Goal: Task Accomplishment & Management: Complete application form

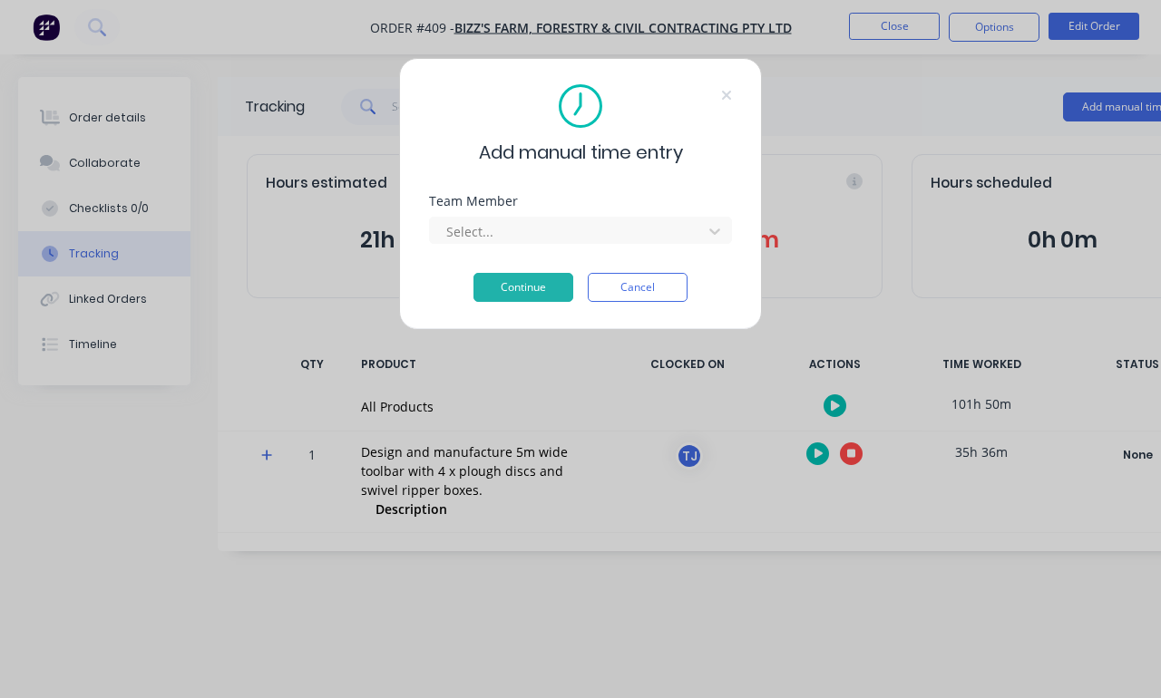
scroll to position [64, 0]
click at [706, 97] on div "Add manual time entry" at bounding box center [580, 125] width 303 height 82
click at [705, 96] on div "Add manual time entry" at bounding box center [580, 125] width 303 height 82
click at [719, 118] on div "Add manual time entry" at bounding box center [580, 125] width 303 height 82
click at [637, 285] on button "Cancel" at bounding box center [638, 287] width 100 height 29
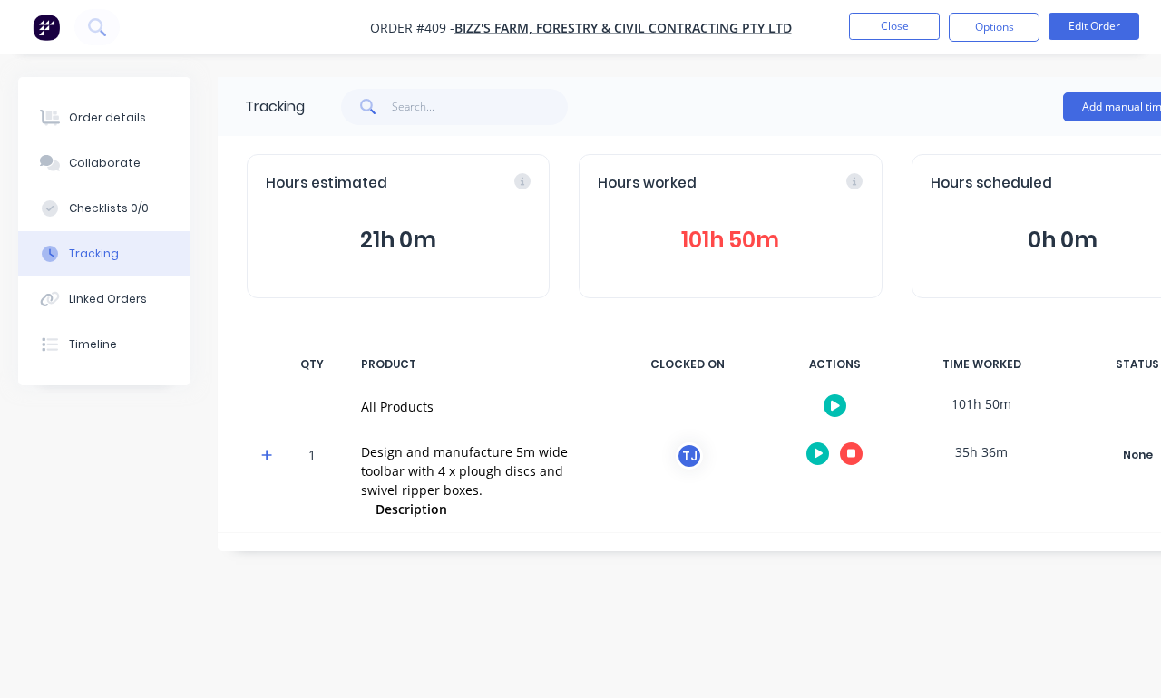
click at [637, 345] on div "CLOCKED ON" at bounding box center [687, 364] width 136 height 38
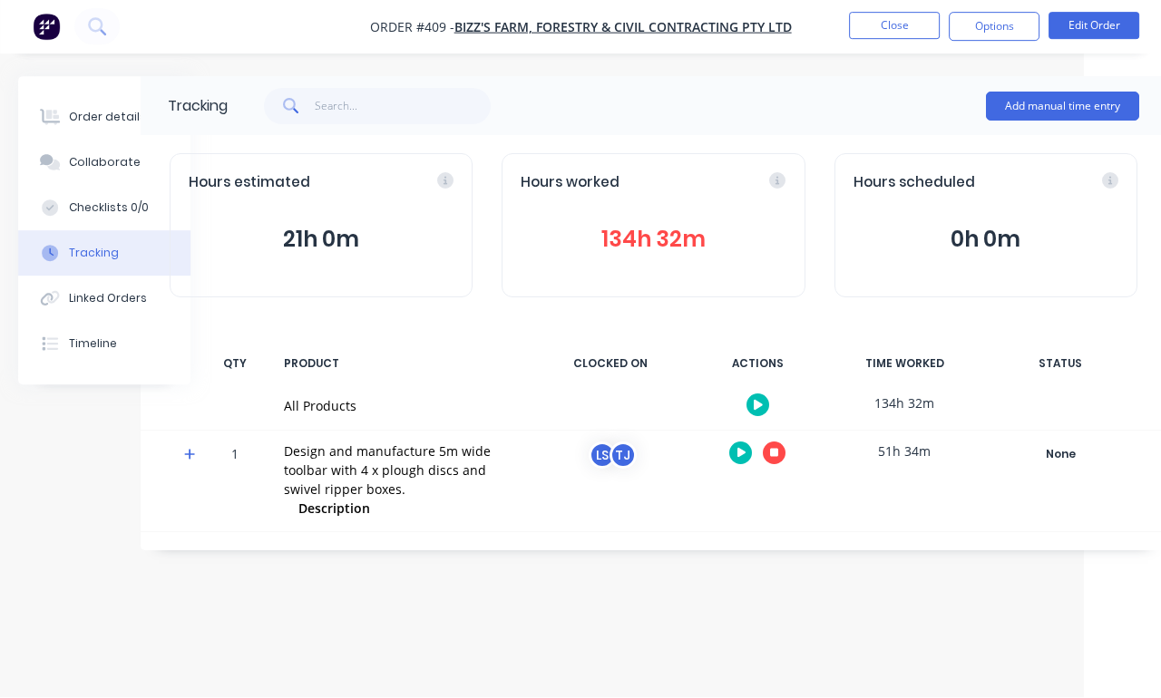
scroll to position [17, 79]
click at [1069, 96] on button "Add manual time entry" at bounding box center [1060, 106] width 153 height 29
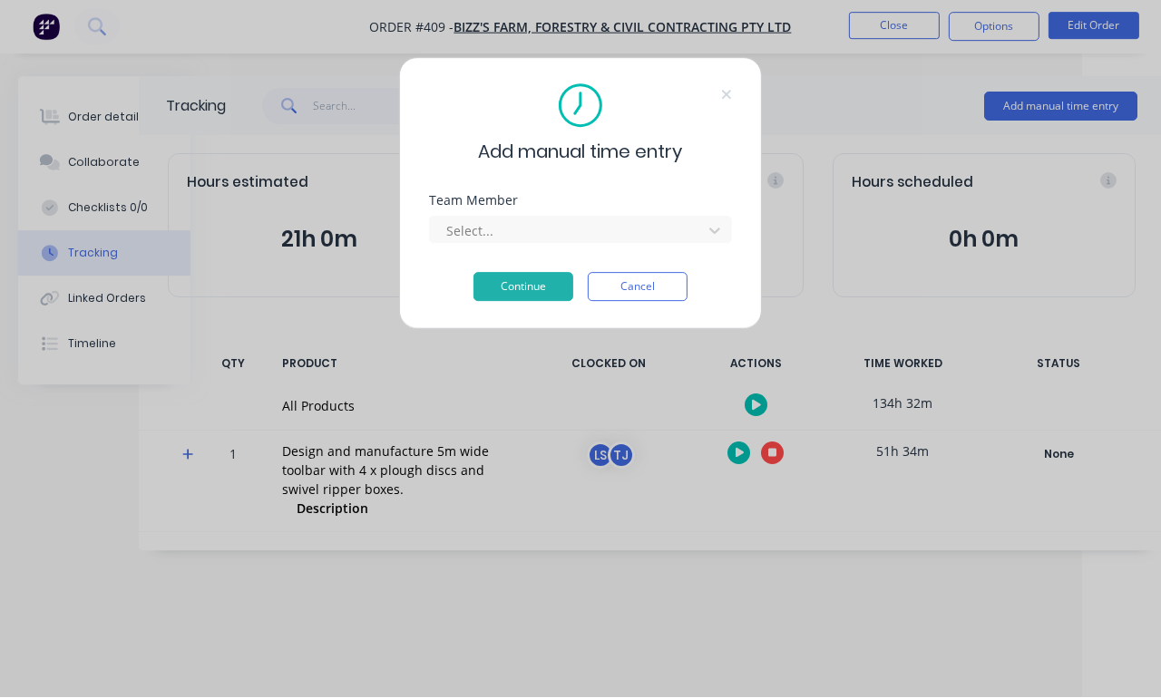
scroll to position [18, 80]
click at [723, 215] on div "Select..." at bounding box center [580, 228] width 303 height 32
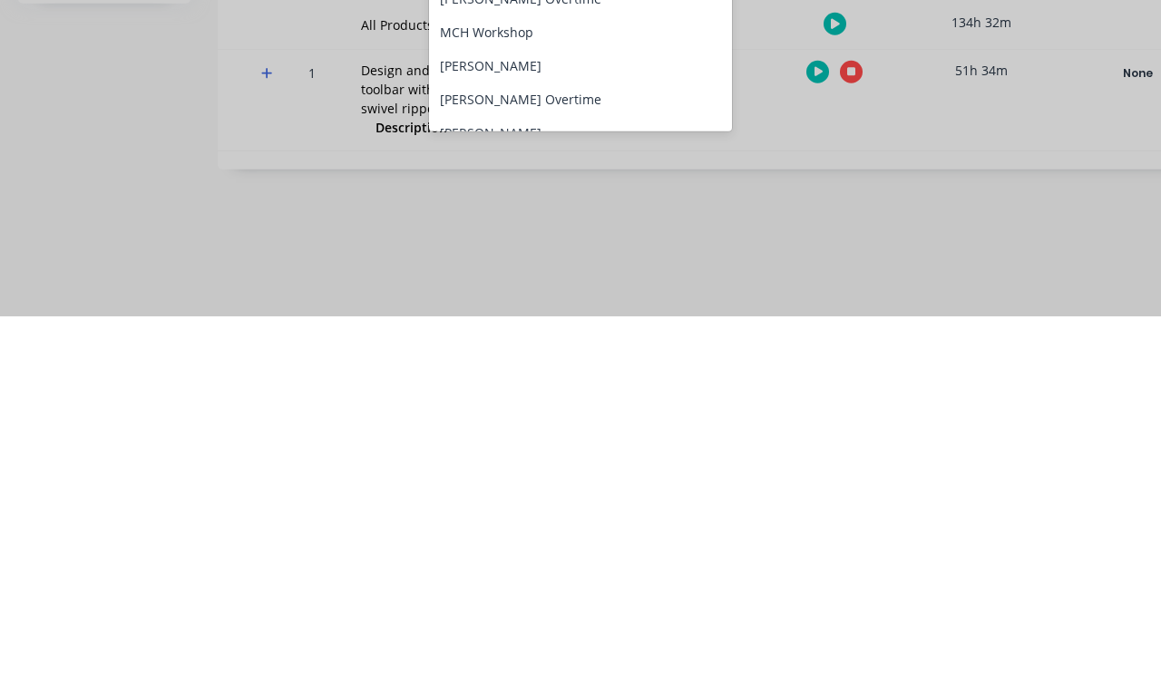
scroll to position [159, 0]
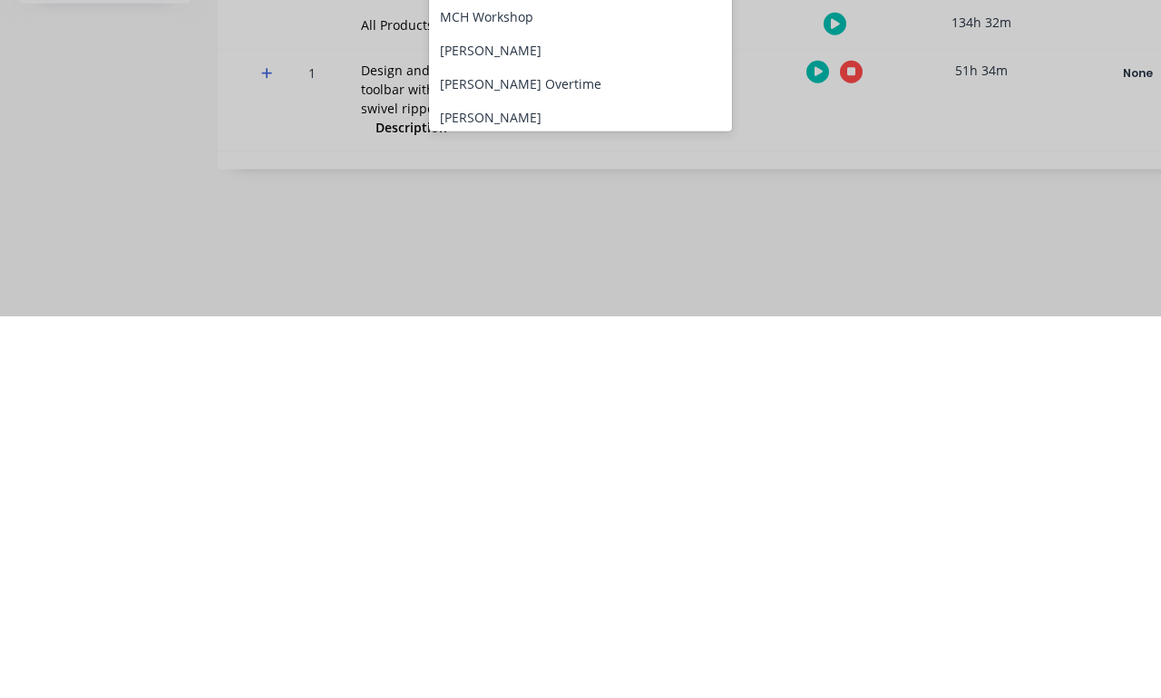
click at [593, 415] on div "[PERSON_NAME]" at bounding box center [580, 432] width 303 height 34
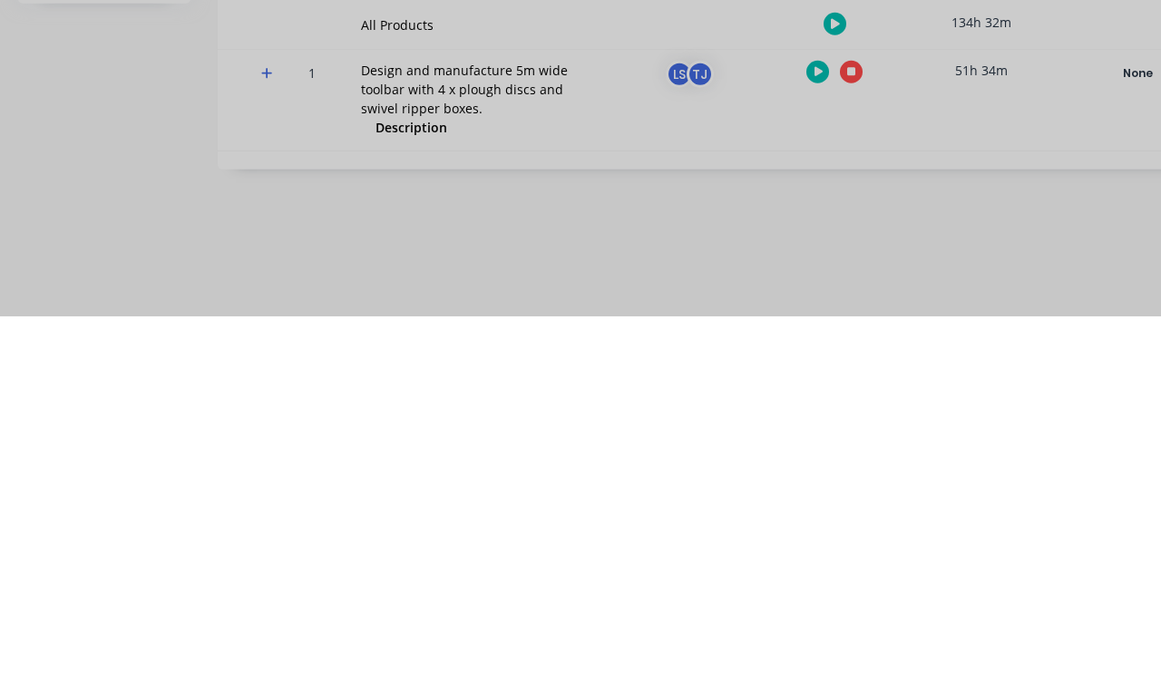
scroll to position [64, 0]
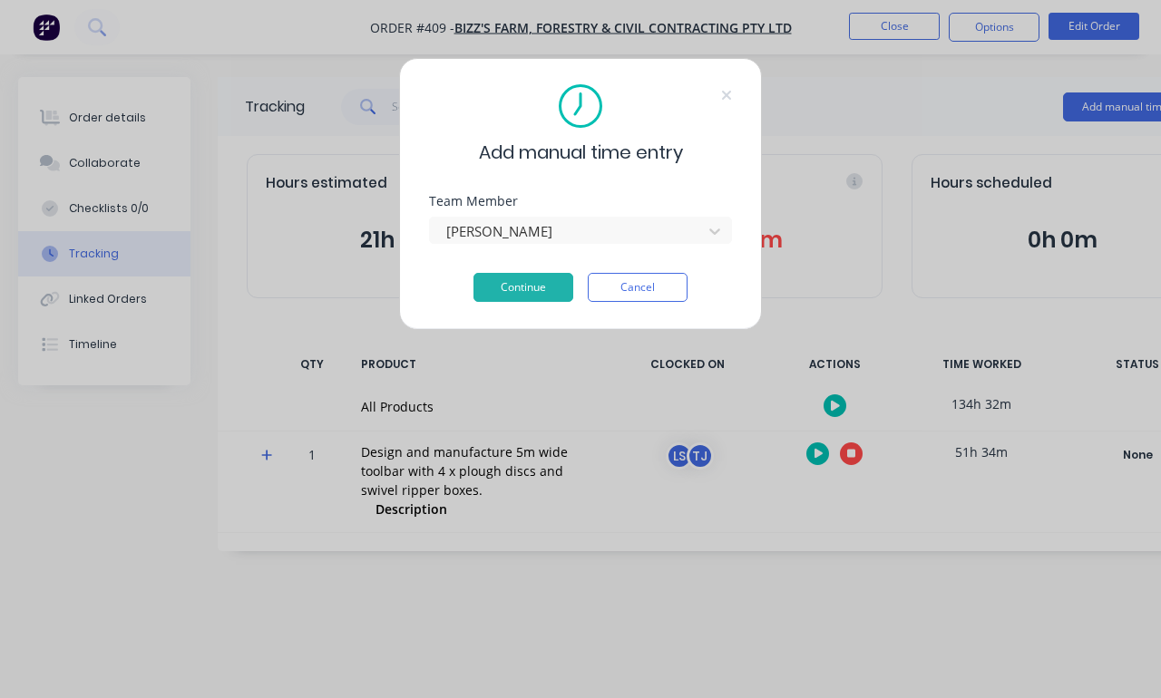
click at [514, 287] on button "Continue" at bounding box center [523, 287] width 100 height 29
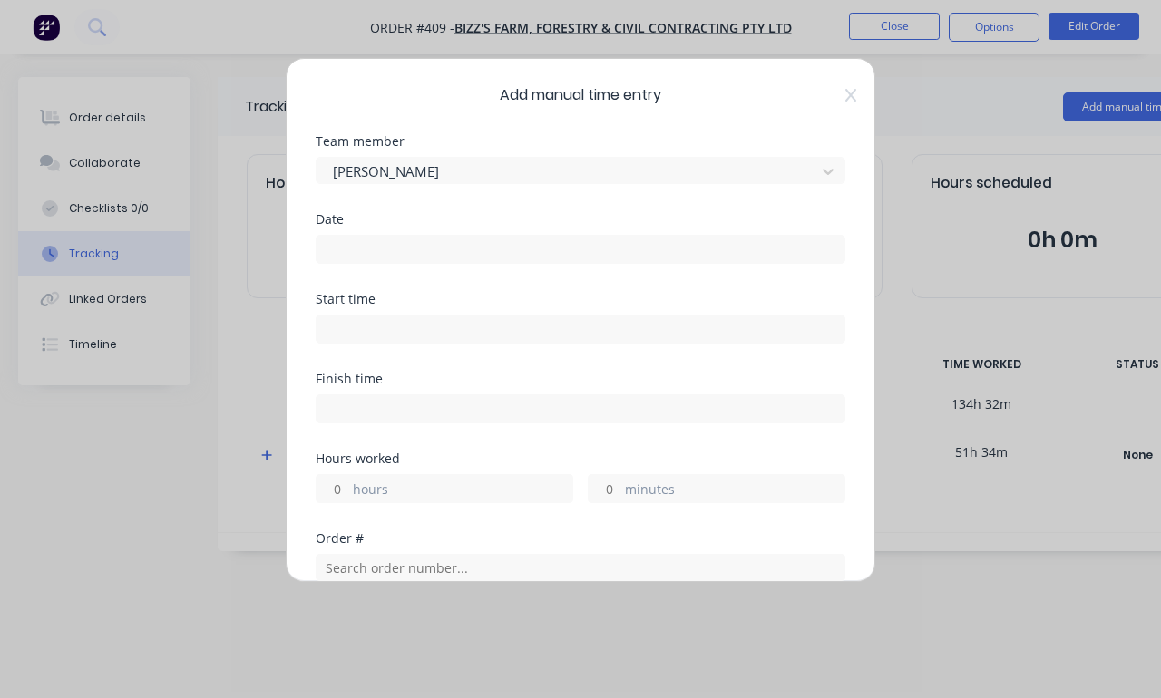
click at [621, 226] on div "Date" at bounding box center [581, 238] width 530 height 51
click at [676, 251] on input at bounding box center [580, 249] width 528 height 27
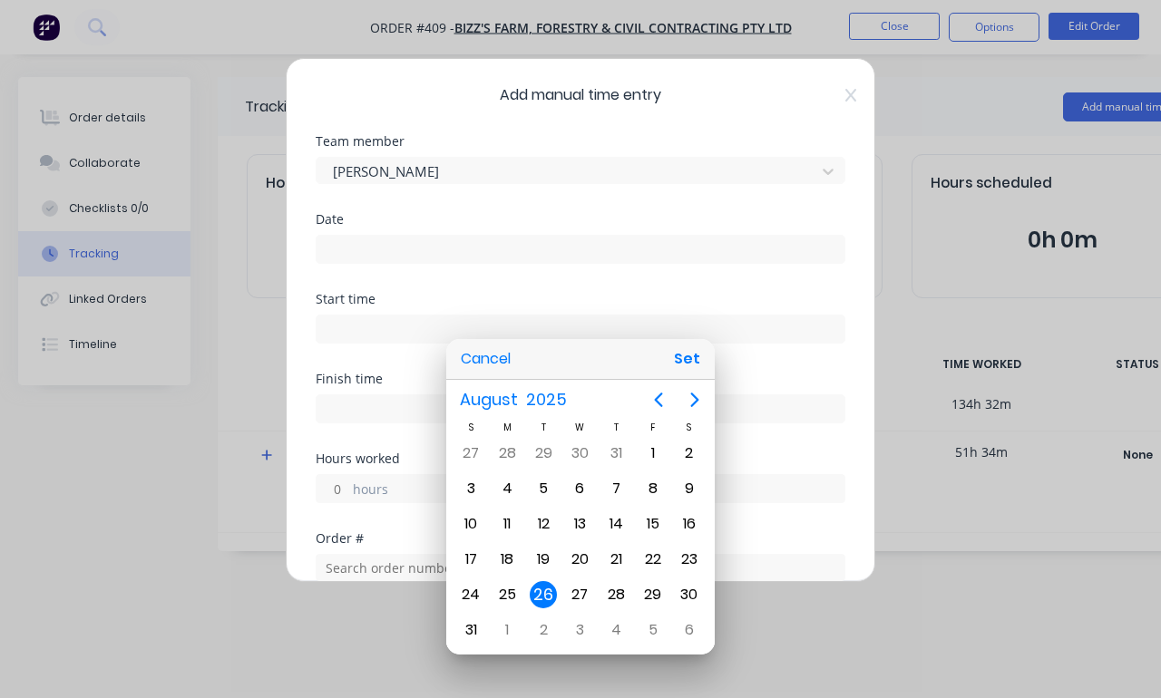
click at [704, 364] on button "Set" at bounding box center [686, 359] width 41 height 33
type input "[DATE]"
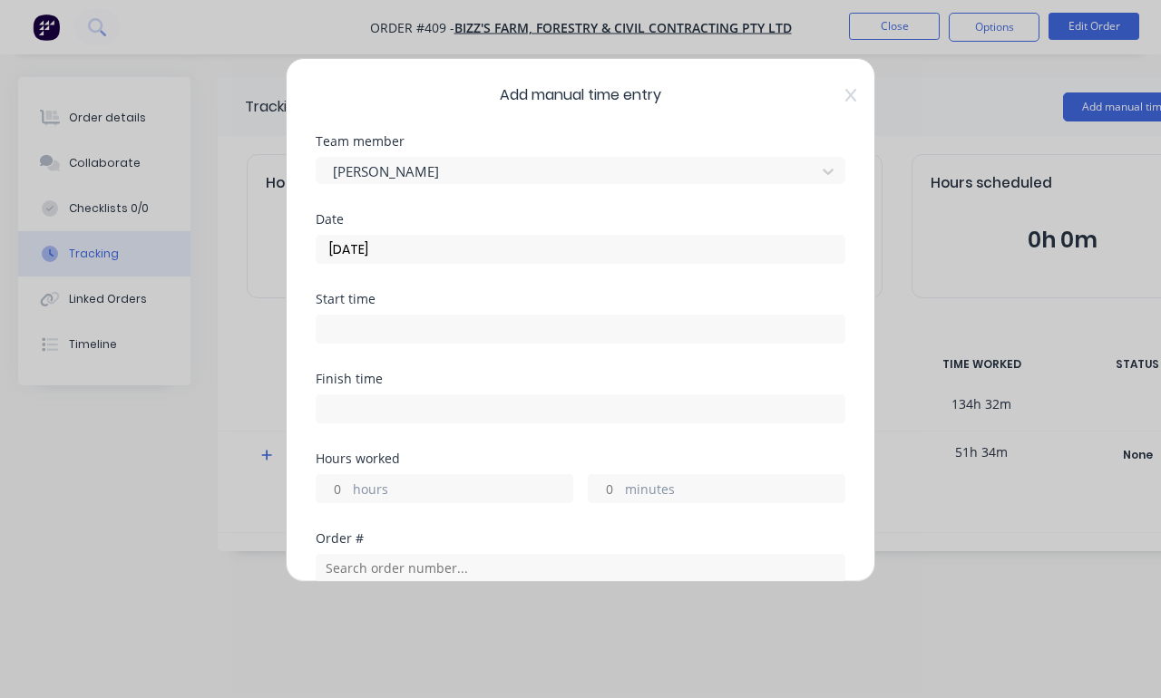
click at [576, 336] on input at bounding box center [580, 329] width 528 height 27
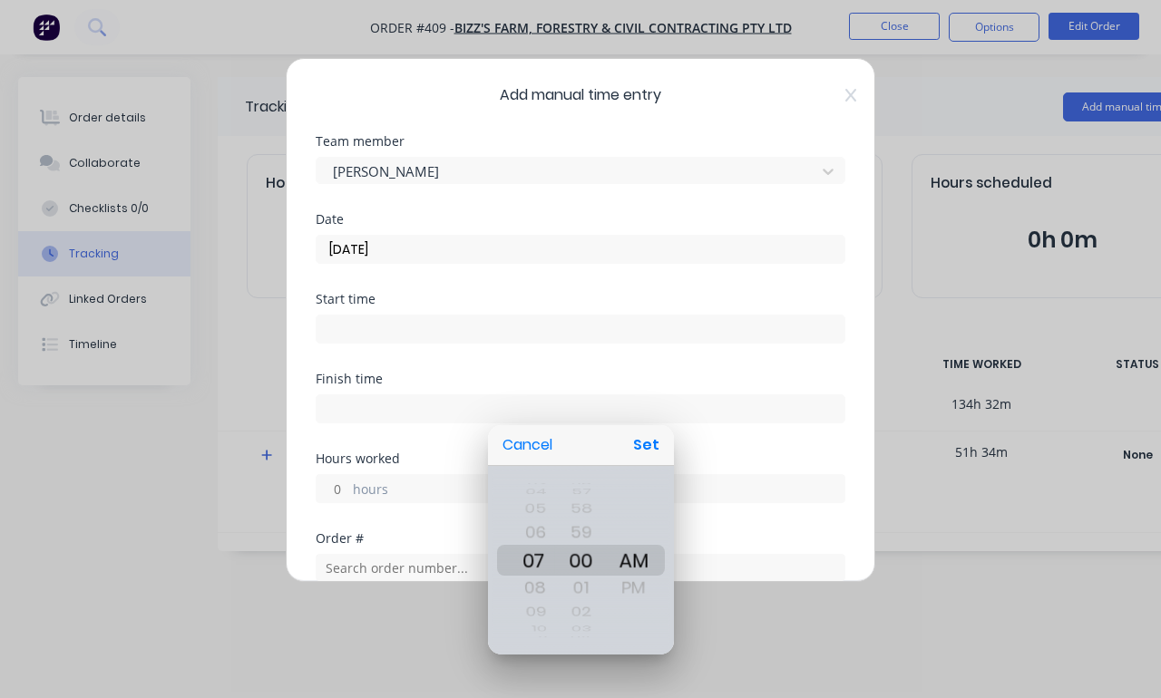
click at [653, 442] on button "Set" at bounding box center [646, 445] width 41 height 33
type input "07:00 AM"
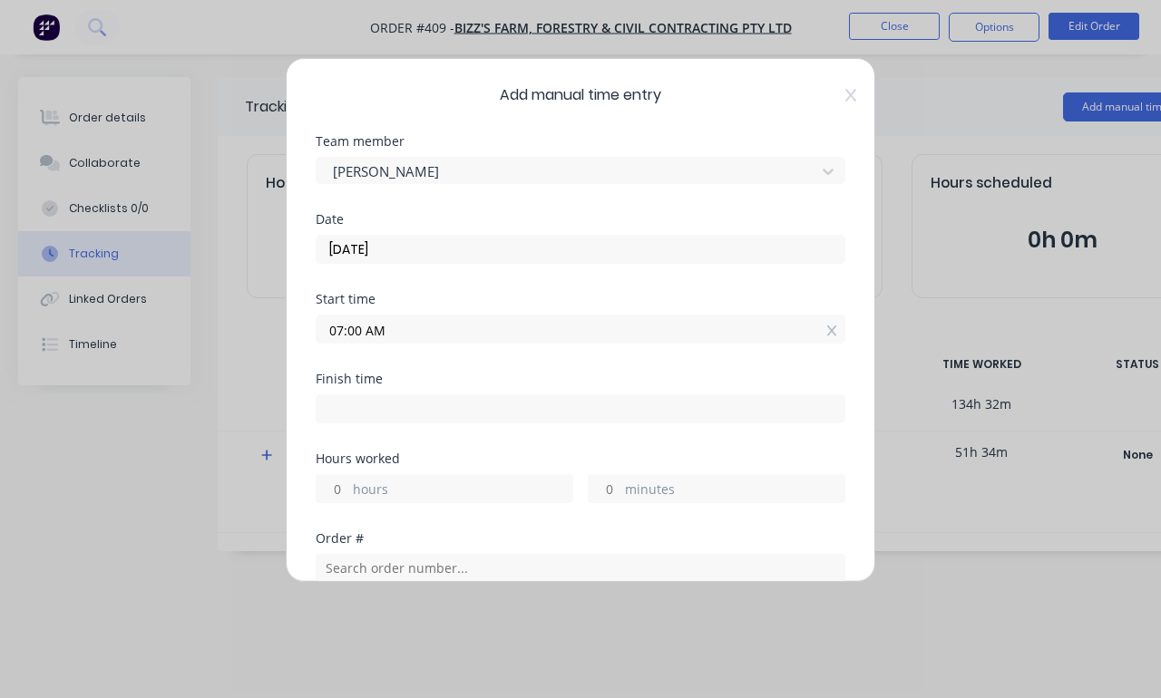
click at [587, 419] on input at bounding box center [580, 408] width 528 height 27
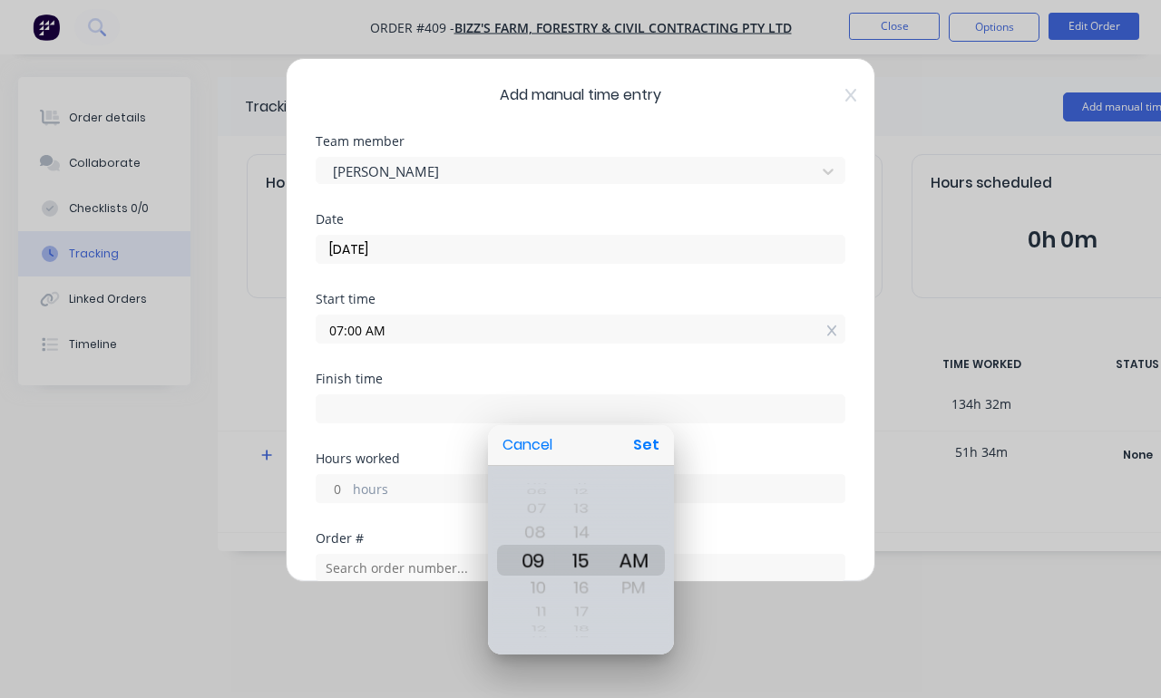
click at [656, 444] on button "Set" at bounding box center [646, 445] width 41 height 33
type input "09:15 AM"
type input "2"
type input "15"
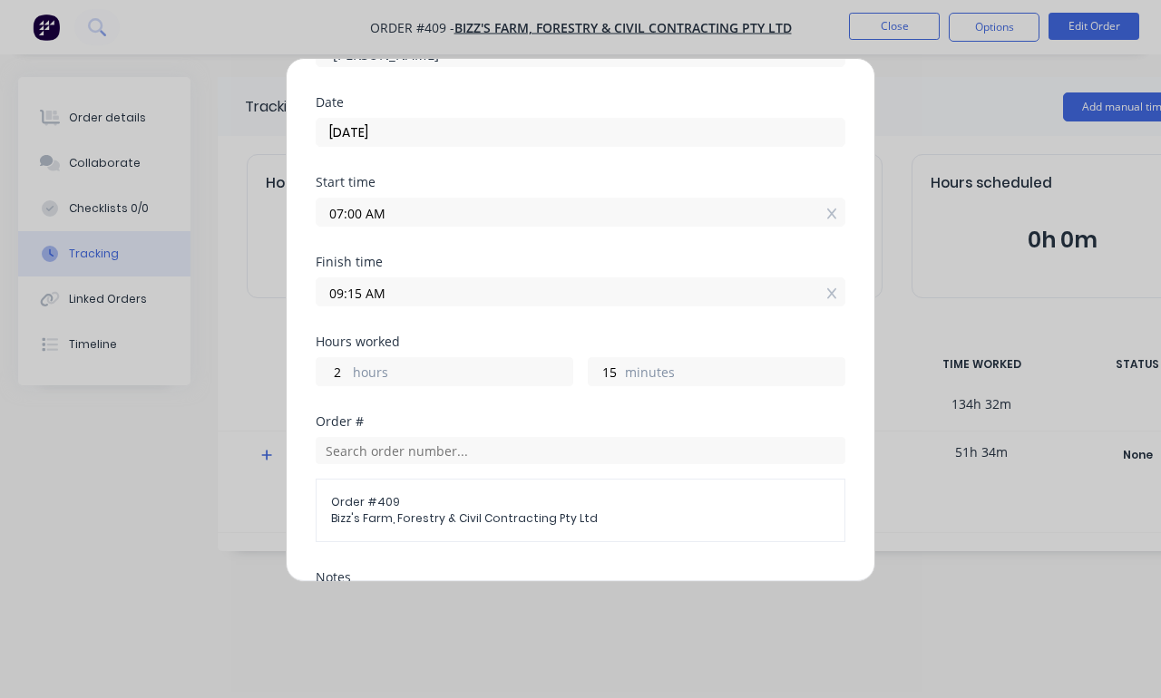
scroll to position [114, 0]
click at [551, 297] on input "09:15 AM" at bounding box center [580, 294] width 528 height 27
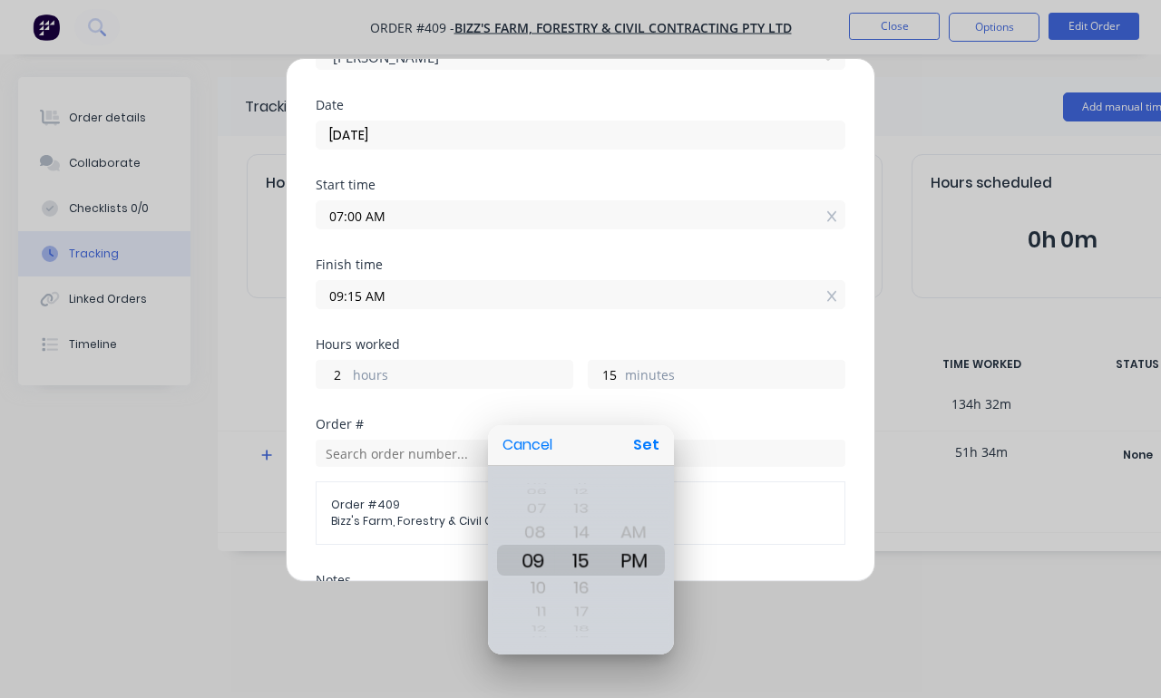
click at [659, 440] on button "Set" at bounding box center [646, 445] width 41 height 33
type input "09:15 PM"
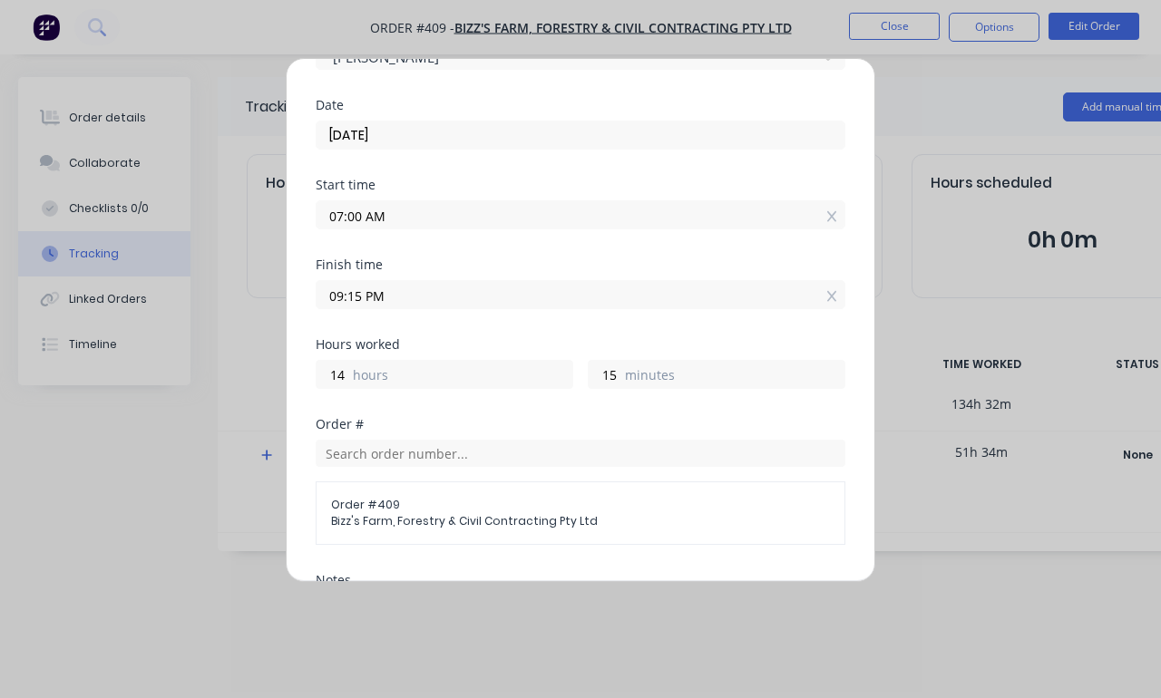
click at [393, 380] on label "hours" at bounding box center [462, 376] width 219 height 23
click at [348, 380] on input "14" at bounding box center [332, 374] width 32 height 27
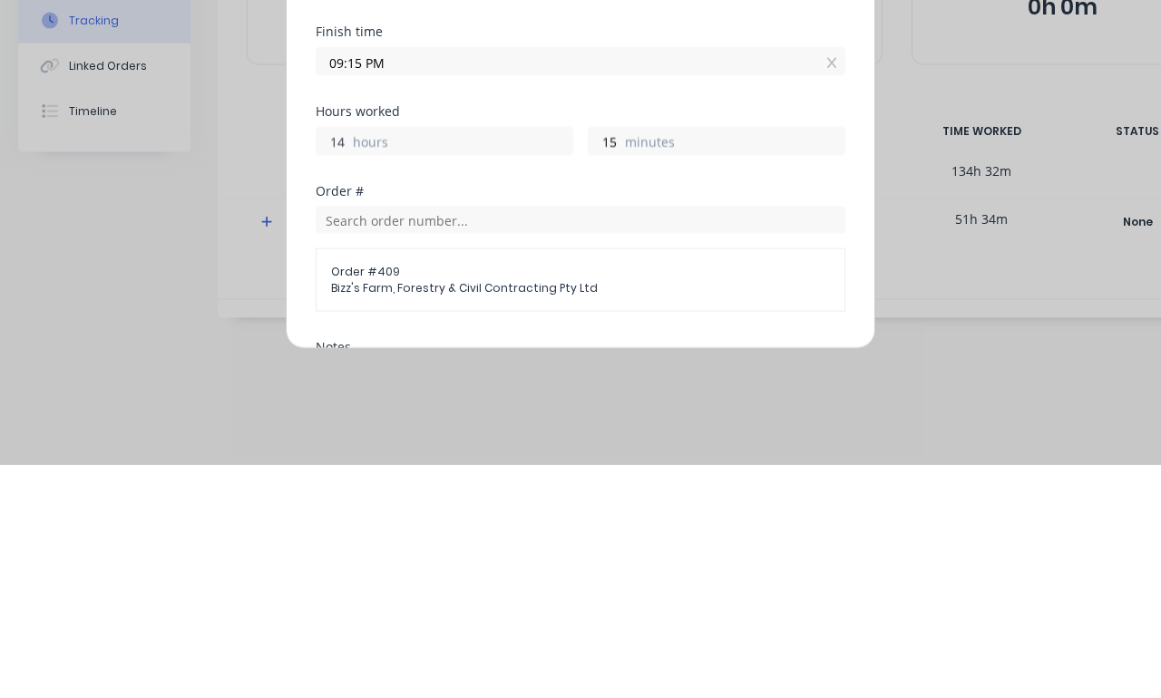
type input "1"
type input "9"
click at [642, 440] on input "text" at bounding box center [581, 453] width 530 height 27
type input "04:15 PM"
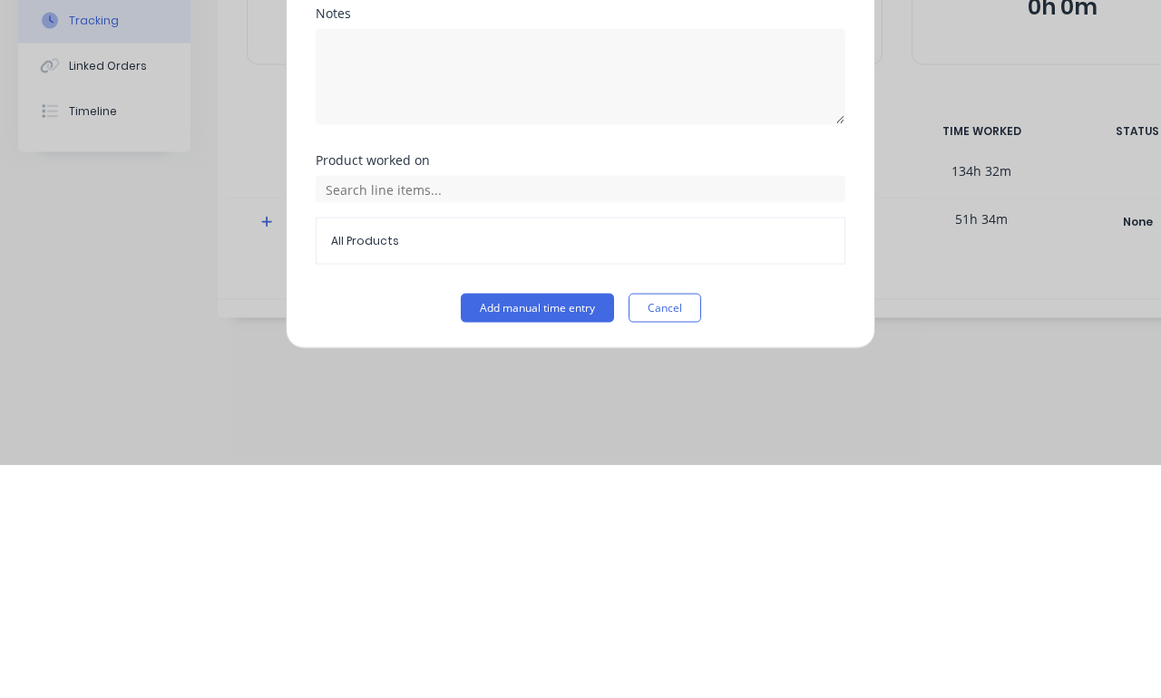
scroll to position [448, 0]
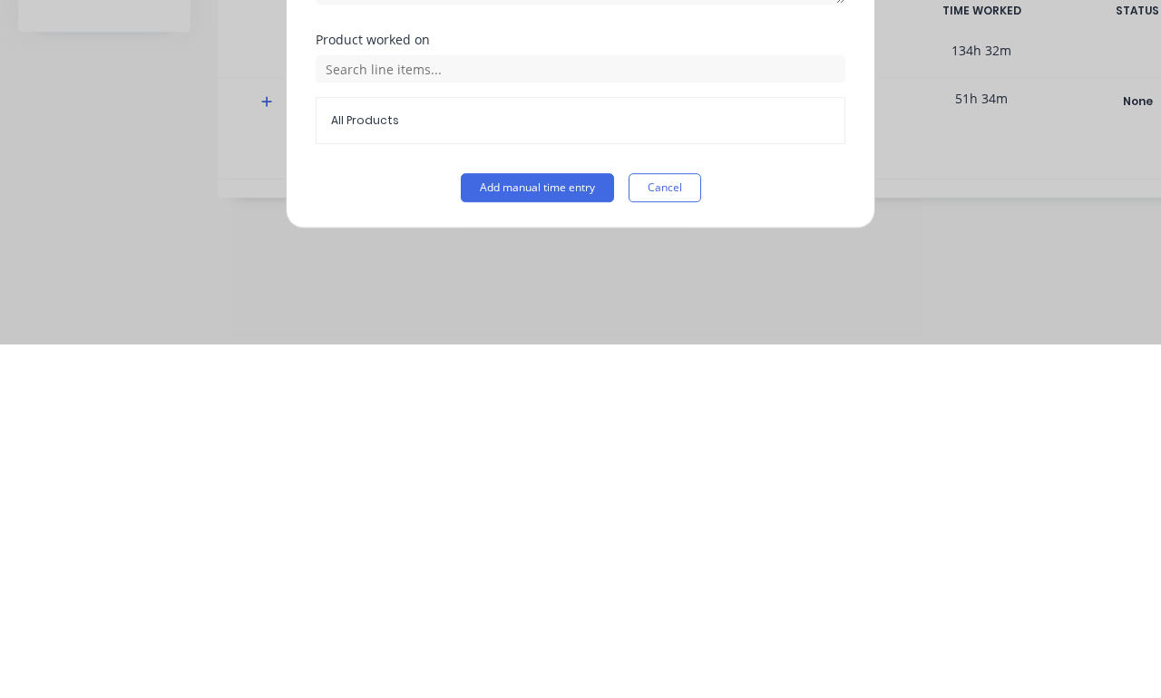
click at [549, 527] on button "Add manual time entry" at bounding box center [537, 541] width 153 height 29
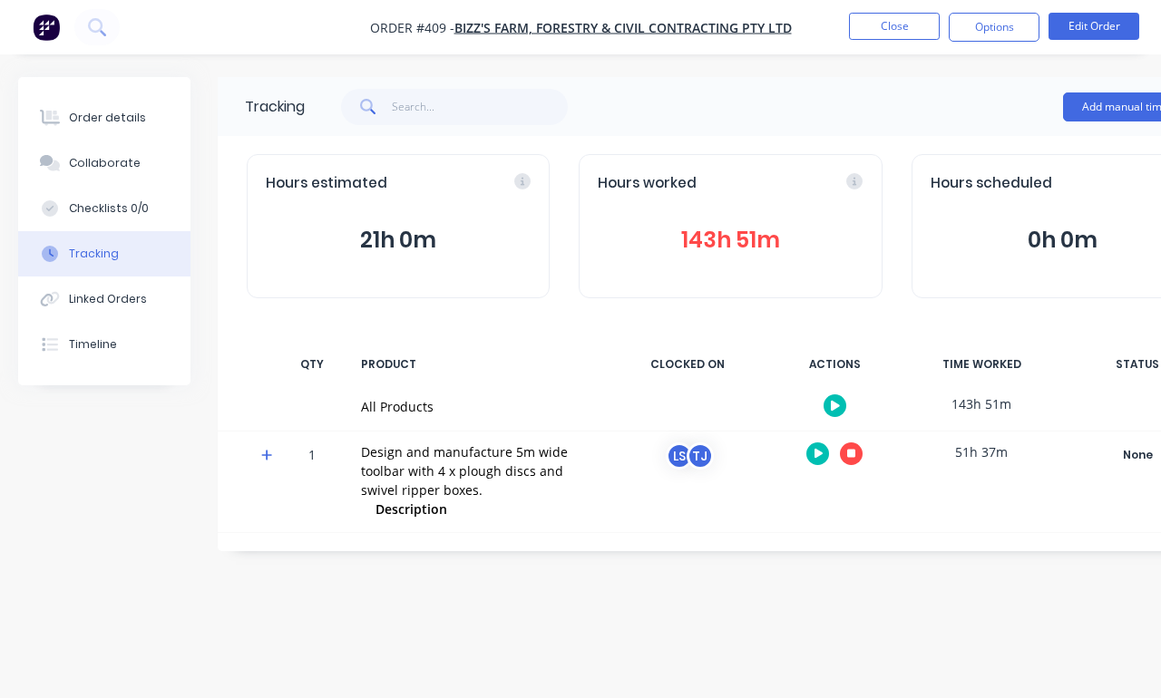
scroll to position [0, 0]
